Goal: Task Accomplishment & Management: Manage account settings

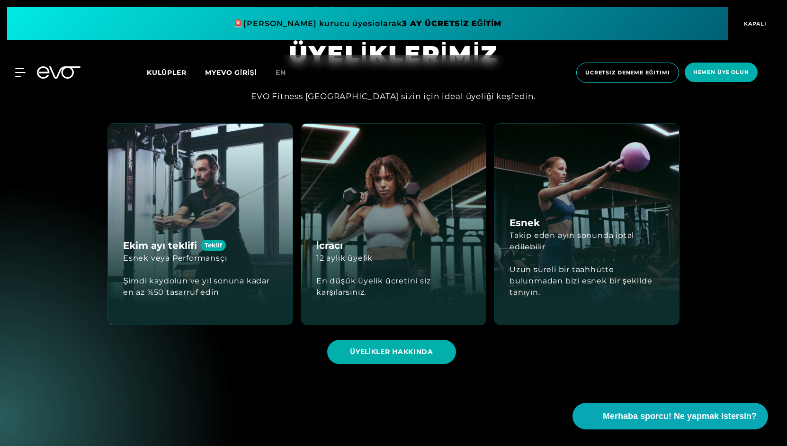
scroll to position [2767, 0]
click at [240, 254] on div "Ekim ayı teklifi Teklif Esnek veya Performansçı Şimdi kaydolun ve yıl sonuna ka…" at bounding box center [200, 223] width 185 height 201
click at [398, 340] on span "ÜYELİKLER HAKKINDA" at bounding box center [391, 351] width 129 height 24
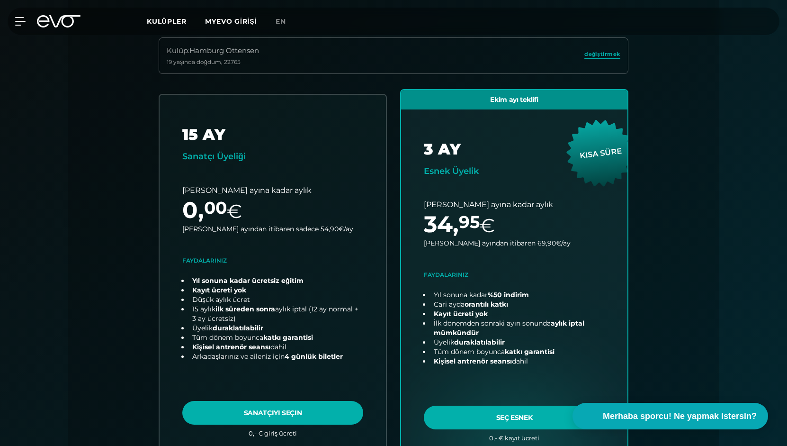
scroll to position [279, 0]
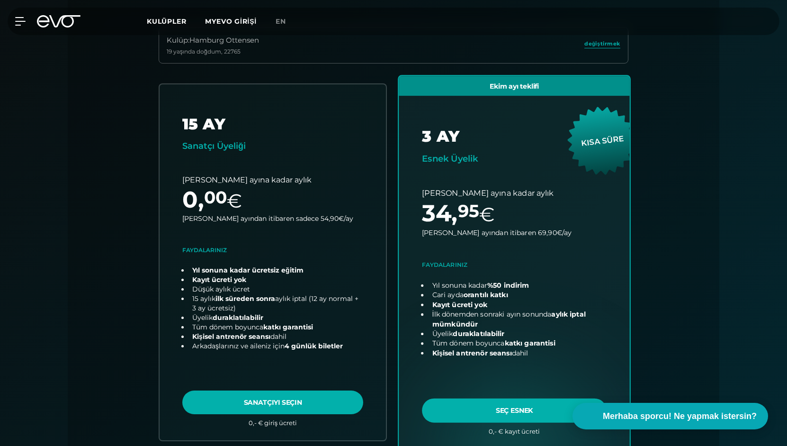
click at [476, 330] on link "plan seç" at bounding box center [514, 262] width 231 height 373
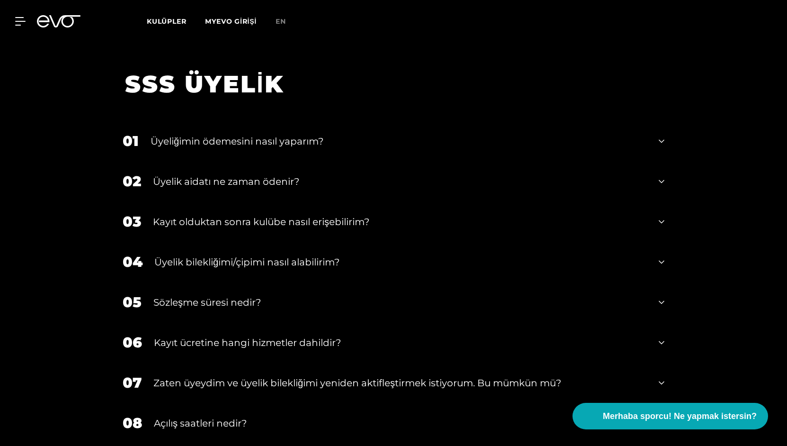
scroll to position [1660, 0]
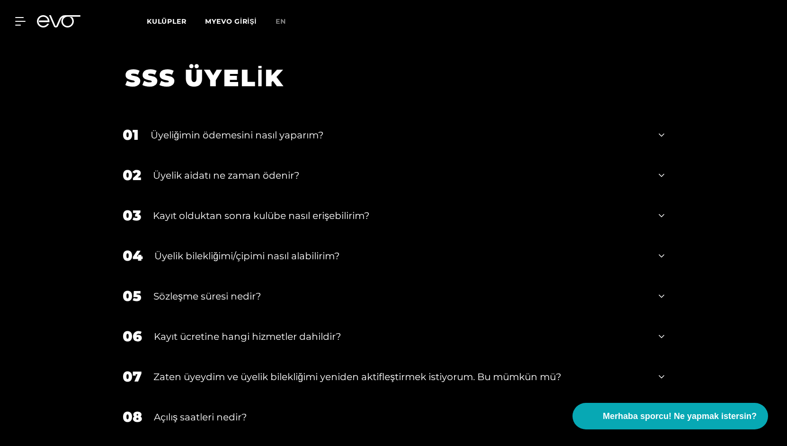
click at [300, 129] on font "Üyeliğimin ödemesini nasıl yaparım?" at bounding box center [237, 134] width 173 height 11
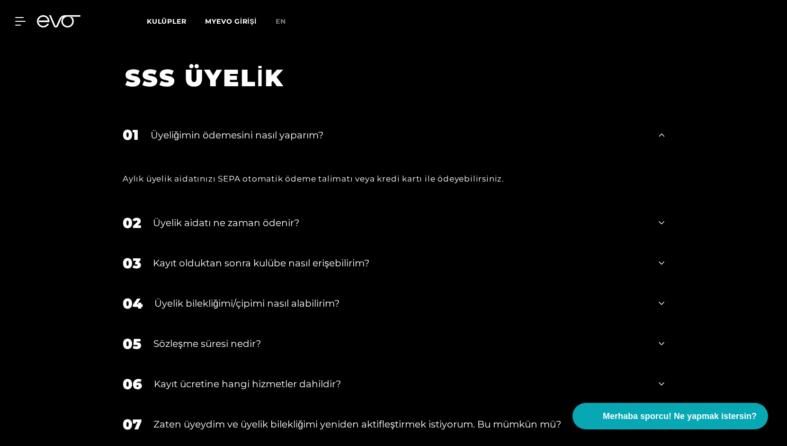
click at [296, 203] on div "02 Üyelik aidatı ne zaman ödenir?" at bounding box center [393, 223] width 561 height 40
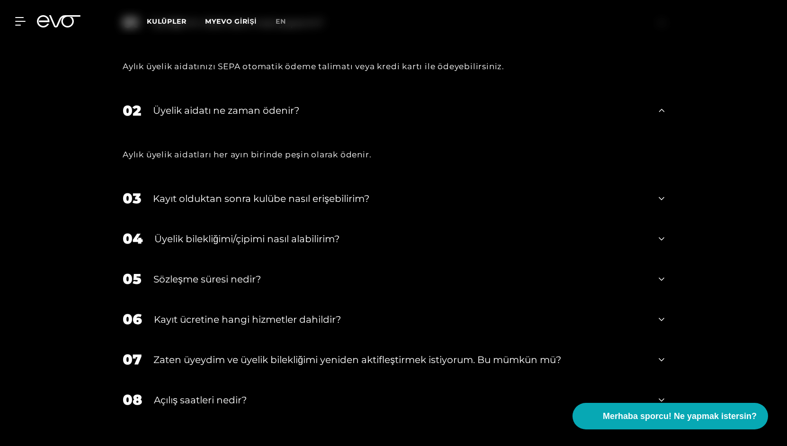
scroll to position [1774, 0]
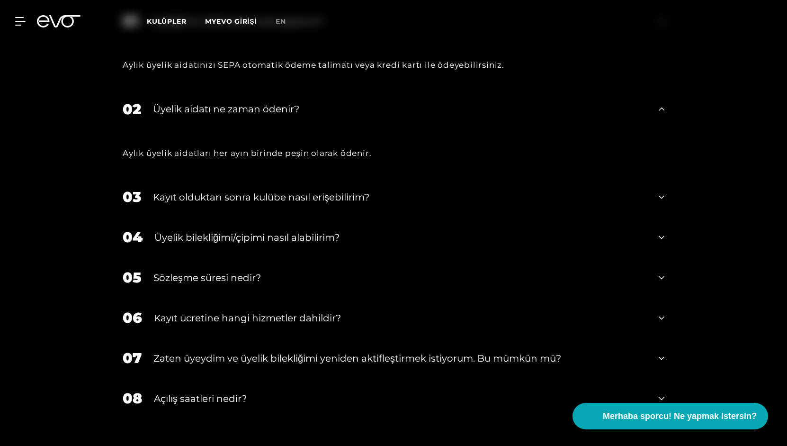
click at [300, 270] on div "Sözleşme süresi nedir?" at bounding box center [399, 277] width 493 height 14
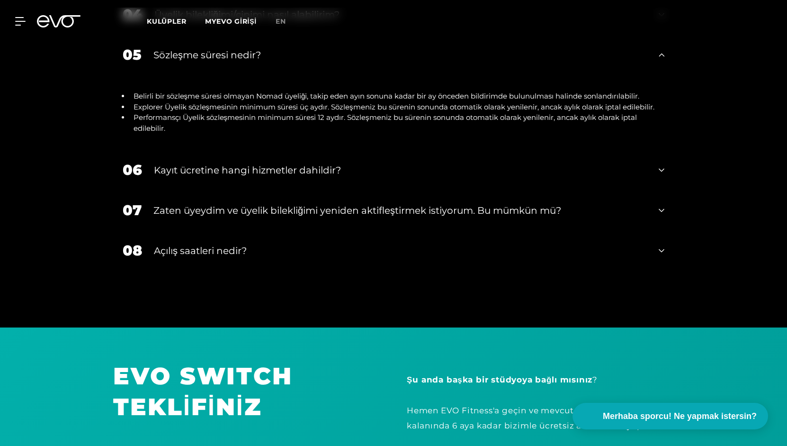
scroll to position [2000, 0]
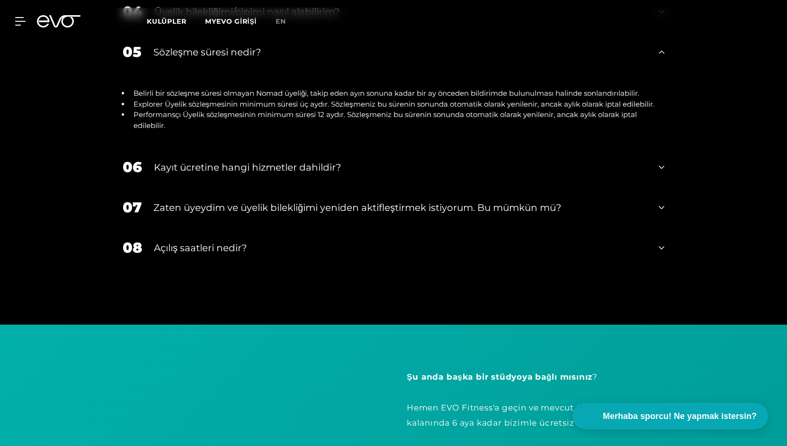
click at [330, 204] on div "07 Zaten üyeydim ve üyelik bilekliğimi yeniden aktifleştirmek istiyorum. Bu müm…" at bounding box center [393, 207] width 561 height 40
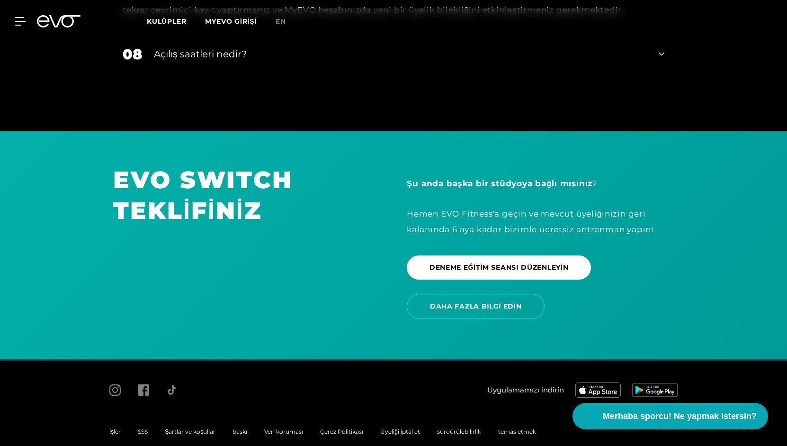
scroll to position [2257, 0]
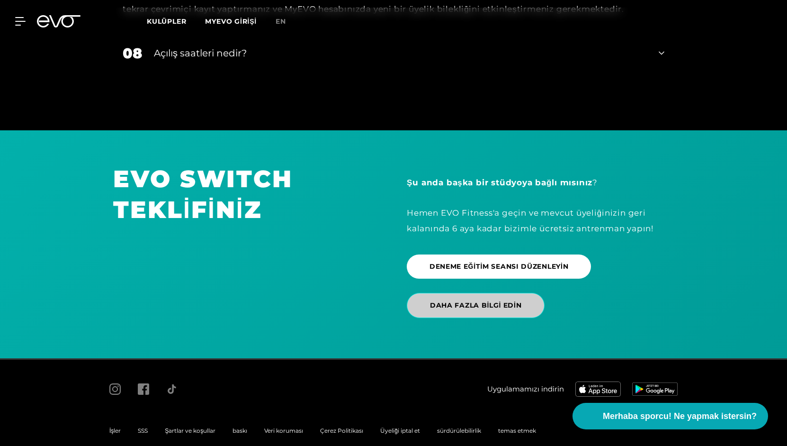
click at [479, 301] on font "DAHA FAZLA BİLGİ EDİN" at bounding box center [475, 305] width 91 height 9
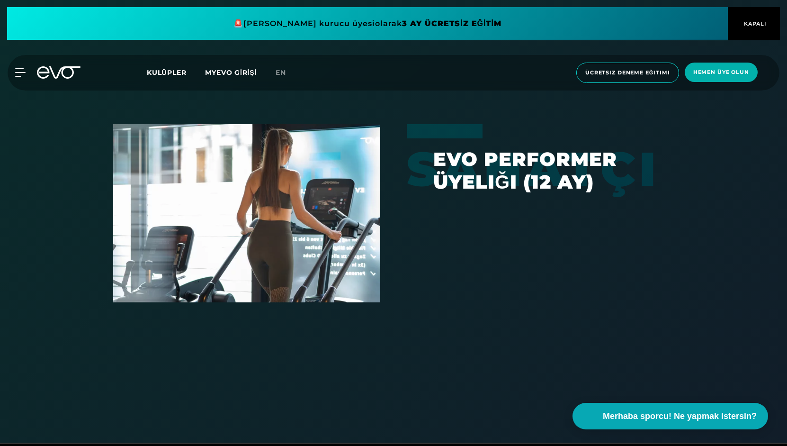
scroll to position [631, 0]
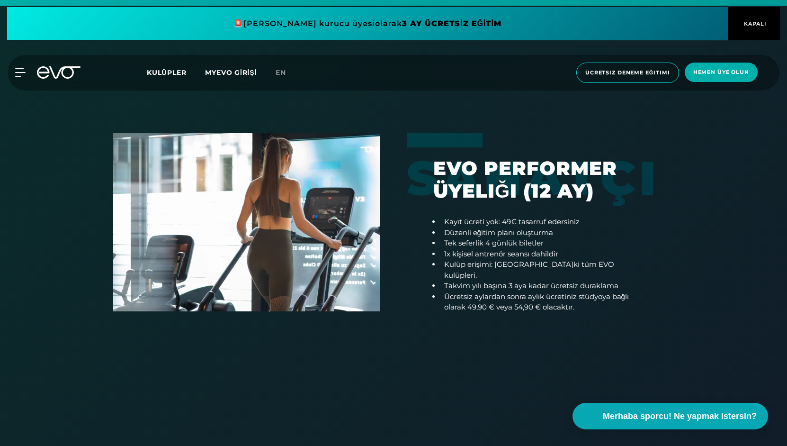
click at [479, 292] on font "Ücretsiz aylardan sonra aylık ücretiniz stüdyoya bağlı olarak 49,90 € veya 54,9…" at bounding box center [536, 302] width 185 height 20
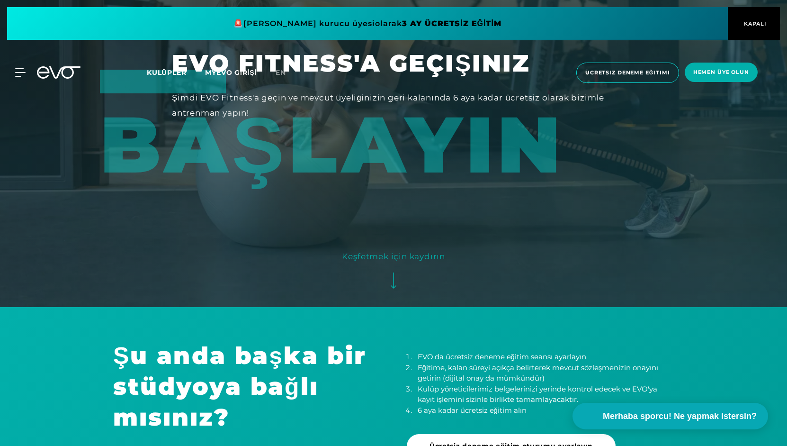
scroll to position [0, 0]
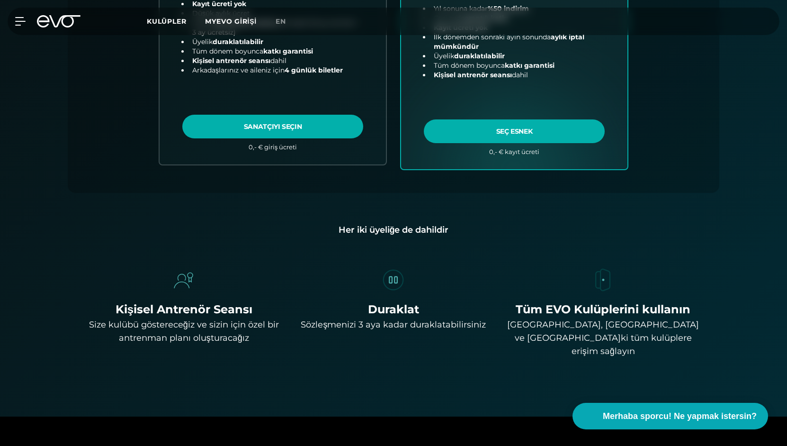
scroll to position [555, 0]
click at [603, 277] on img at bounding box center [603, 279] width 27 height 27
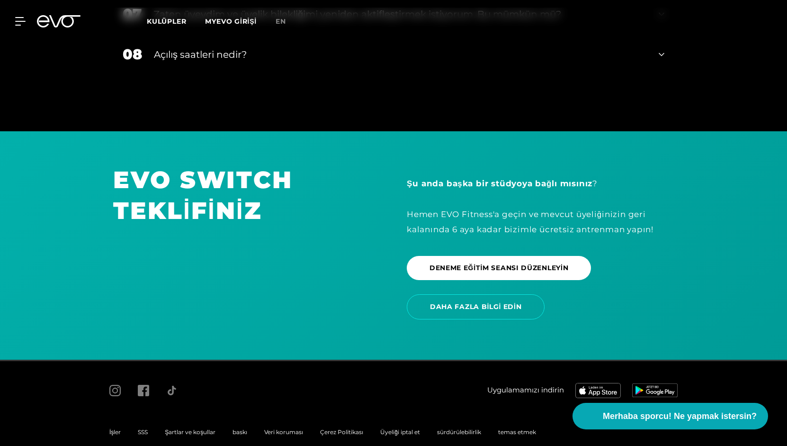
scroll to position [2024, 0]
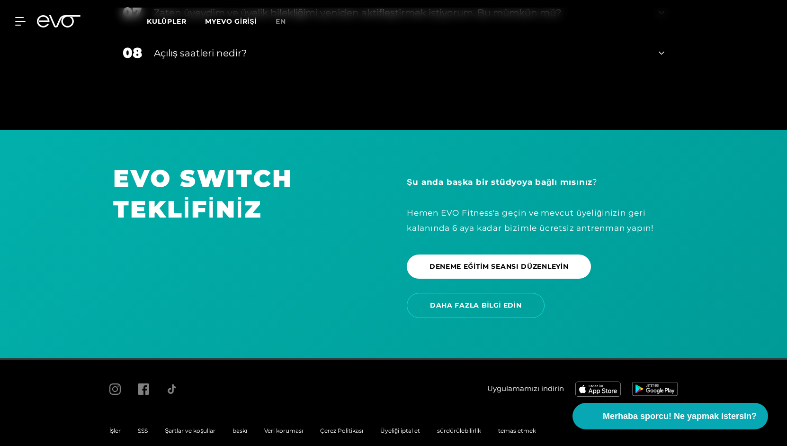
click at [406, 427] on font "Üyeliği iptal et" at bounding box center [400, 430] width 40 height 7
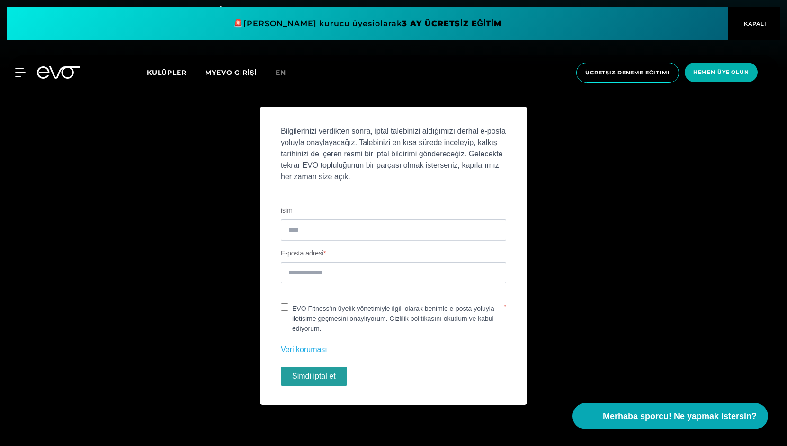
scroll to position [382, 0]
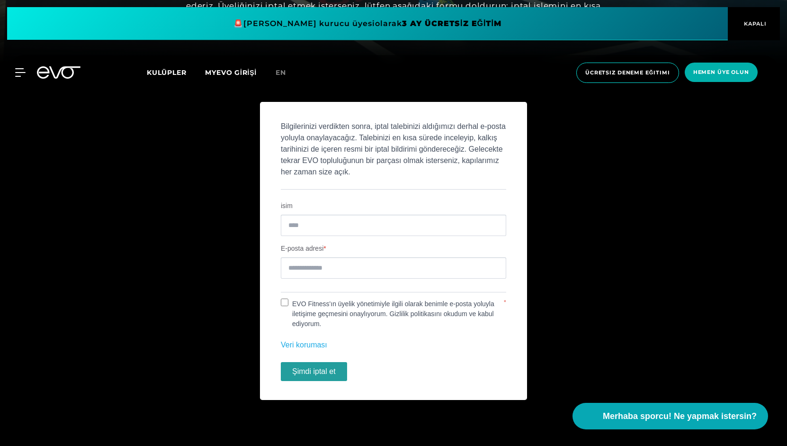
click at [308, 374] on font "Şimdi iptal et" at bounding box center [314, 371] width 44 height 8
